Goal: Find specific page/section: Find specific page/section

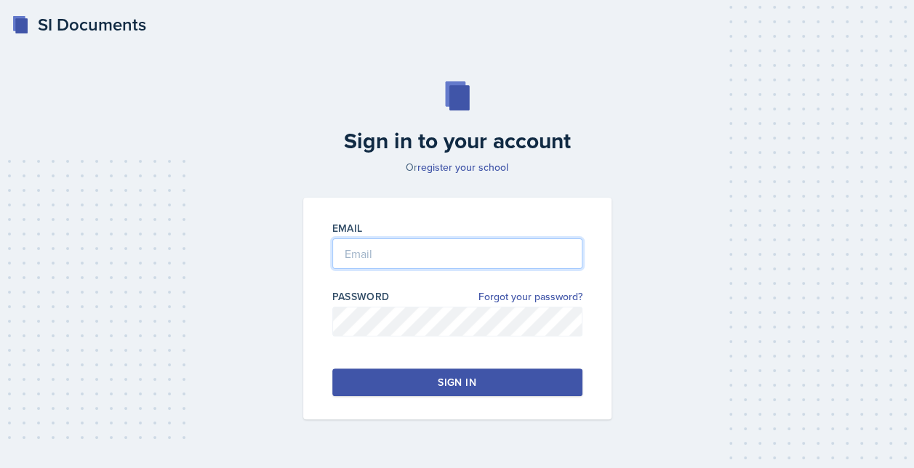
type input "[EMAIL_ADDRESS][DOMAIN_NAME]"
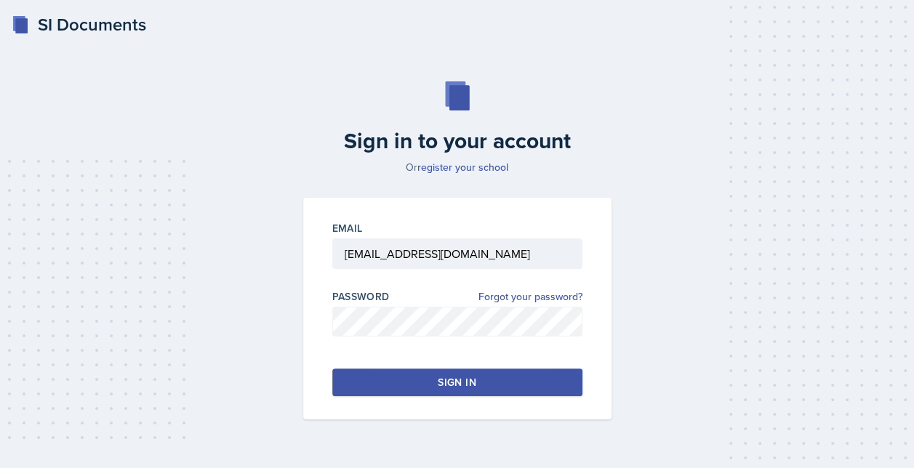
click at [400, 385] on button "Sign in" at bounding box center [457, 382] width 250 height 28
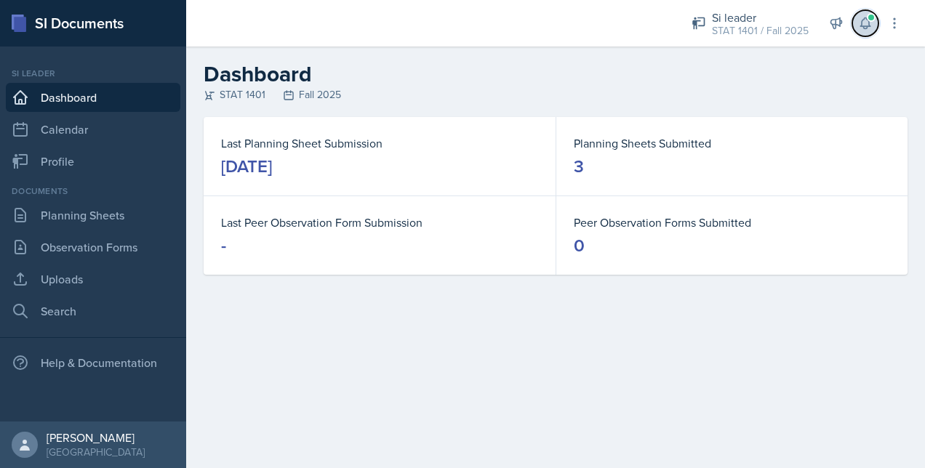
click at [857, 22] on button at bounding box center [865, 23] width 26 height 26
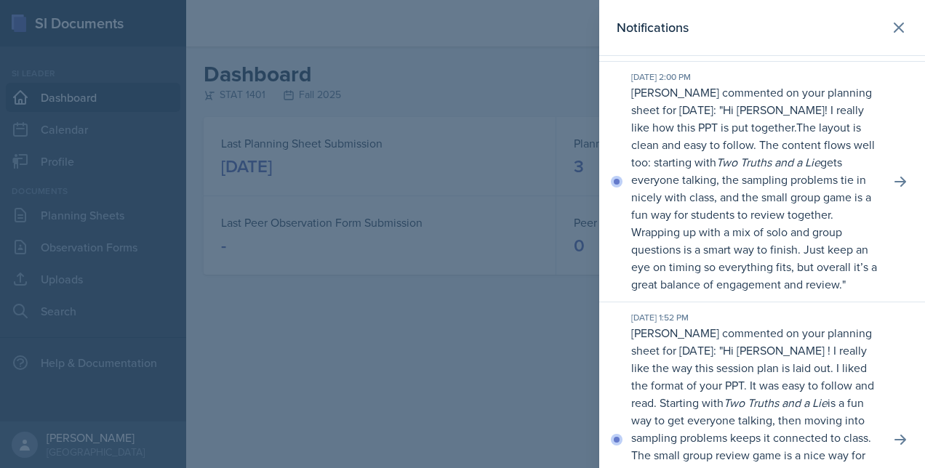
scroll to position [136, 0]
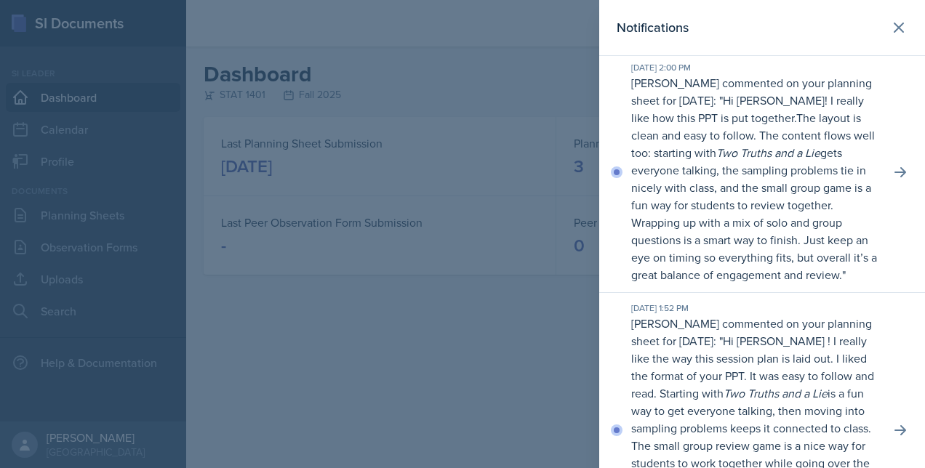
click at [863, 315] on div "[DATE] 1:52 PM [PERSON_NAME] commented on your planning sheet for [DATE]: " Hi …" at bounding box center [762, 430] width 326 height 275
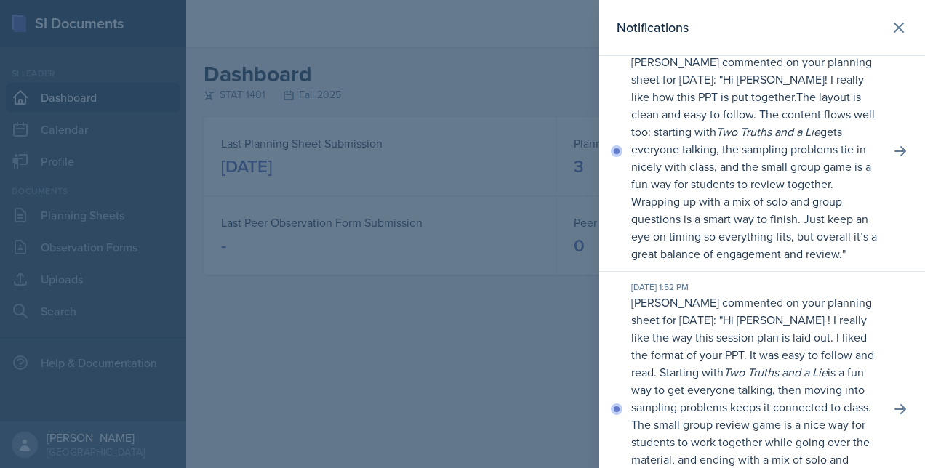
scroll to position [0, 0]
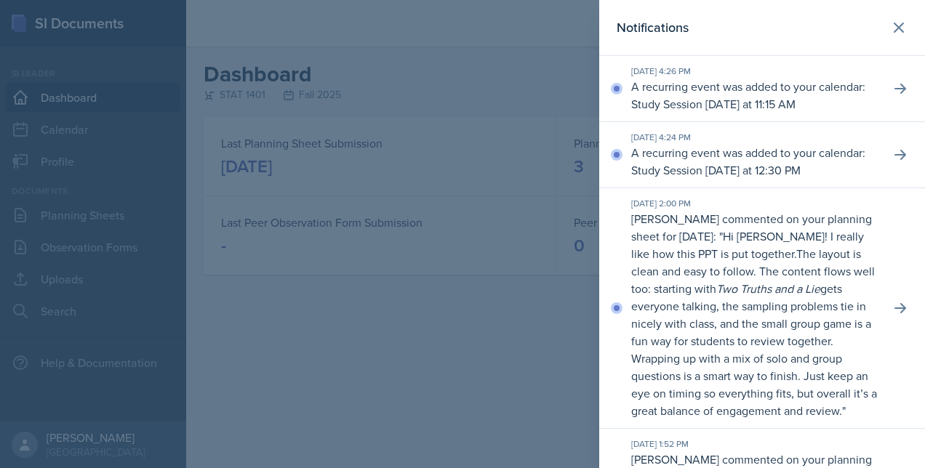
click at [400, 315] on div at bounding box center [462, 234] width 925 height 468
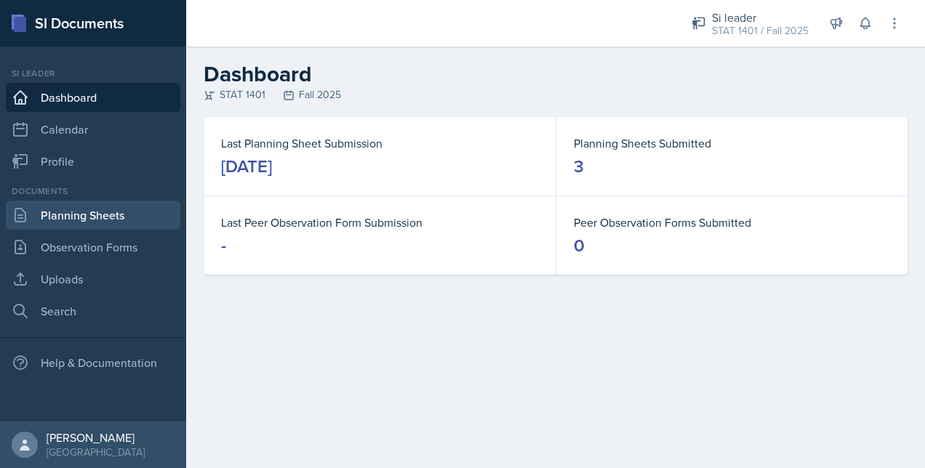
click at [136, 211] on link "Planning Sheets" at bounding box center [93, 215] width 174 height 29
